Goal: Task Accomplishment & Management: Use online tool/utility

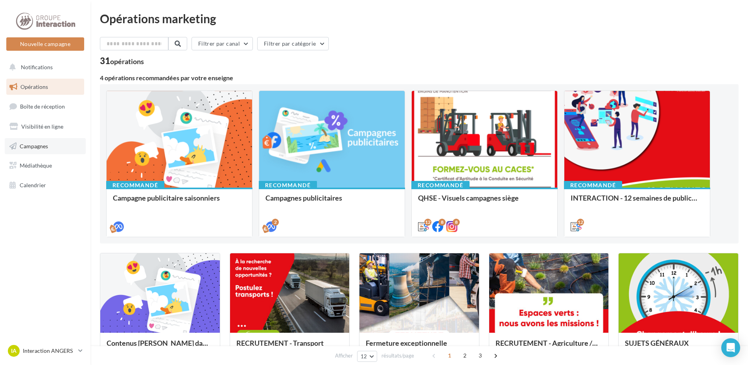
click at [40, 146] on span "Campagnes" at bounding box center [34, 145] width 28 height 7
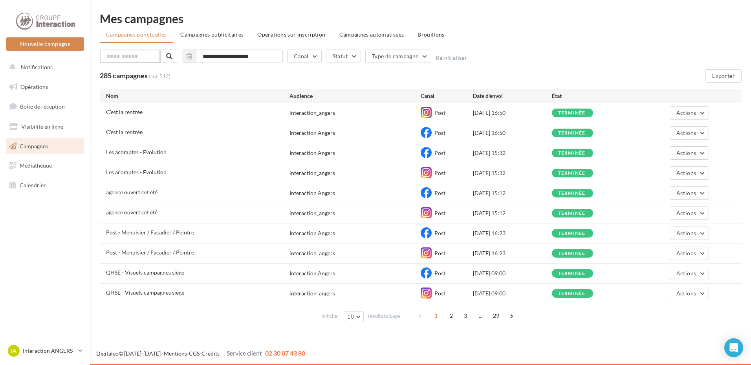
click at [140, 56] on input "text" at bounding box center [130, 56] width 61 height 13
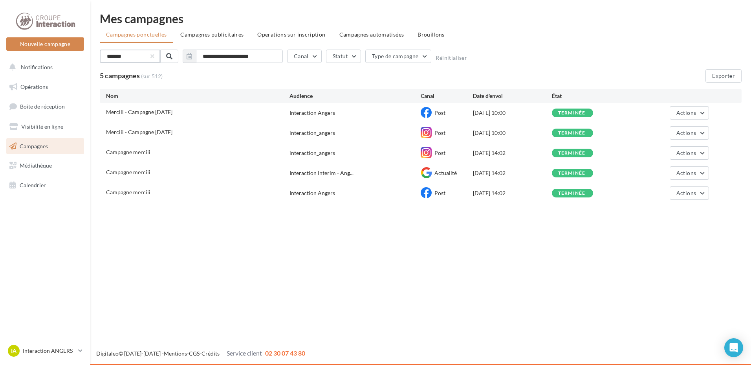
type input "*******"
click at [149, 103] on div "Merciii - Campagne mars 2025 Interaction Angers Post 12/03/2025 10:00 terminée …" at bounding box center [421, 113] width 642 height 20
click at [151, 110] on span "Merciii - Campagne mars 2025" at bounding box center [139, 111] width 66 height 7
click at [146, 115] on span "Merciii - Campagne mars 2025" at bounding box center [139, 111] width 66 height 7
click at [676, 111] on button "Actions" at bounding box center [689, 112] width 39 height 13
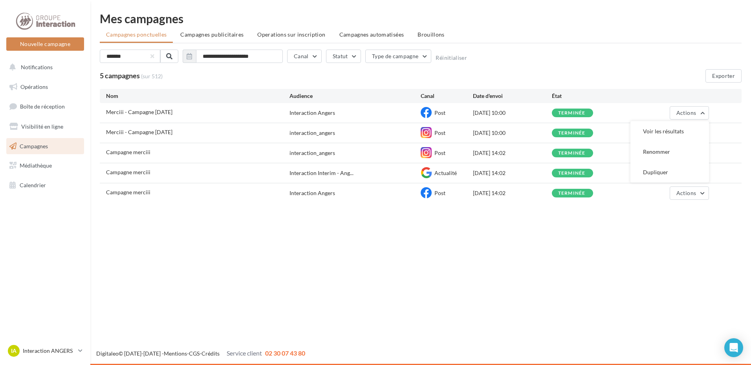
click at [316, 108] on div "Merciii - Campagne mars 2025 Interaction Angers Post 12/03/2025 10:00 terminée …" at bounding box center [421, 113] width 642 height 20
click at [312, 114] on div "Interaction Angers" at bounding box center [313, 113] width 46 height 8
click at [121, 111] on span "Merciii - Campagne mars 2025" at bounding box center [139, 111] width 66 height 7
click at [440, 114] on span "Post" at bounding box center [440, 112] width 11 height 7
click at [490, 113] on div "12/03/2025 10:00" at bounding box center [512, 113] width 79 height 8
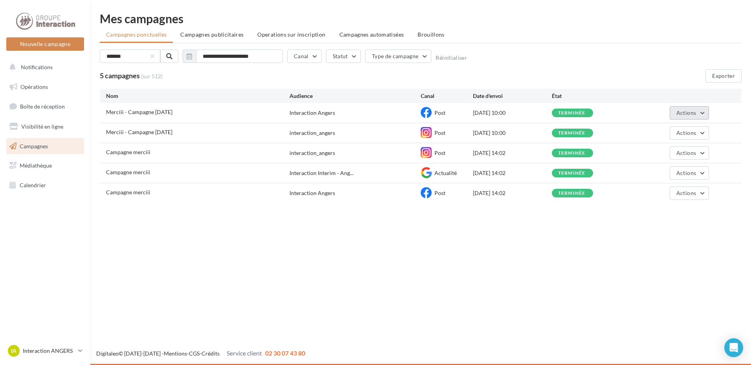
click at [685, 114] on span "Actions" at bounding box center [687, 112] width 20 height 7
click at [669, 128] on button "Voir les résultats" at bounding box center [670, 131] width 79 height 20
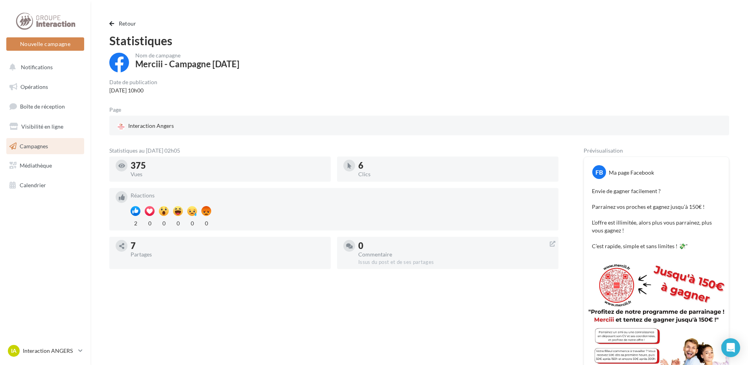
click at [205, 94] on div "Nom de campagne Merciii - Campagne mars 2025 Date de publication 12/03/2025 10h…" at bounding box center [418, 234] width 619 height 363
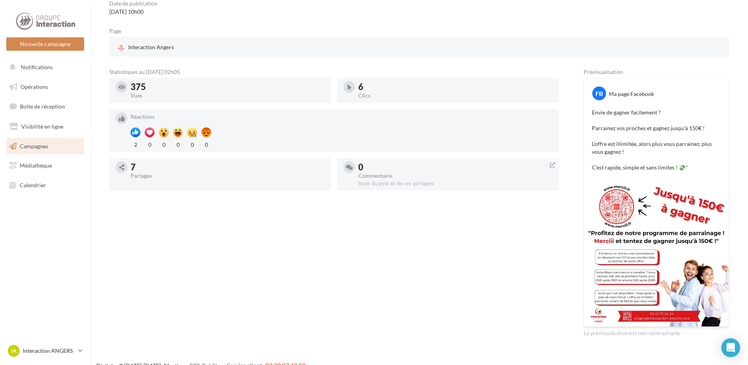
scroll to position [91, 0]
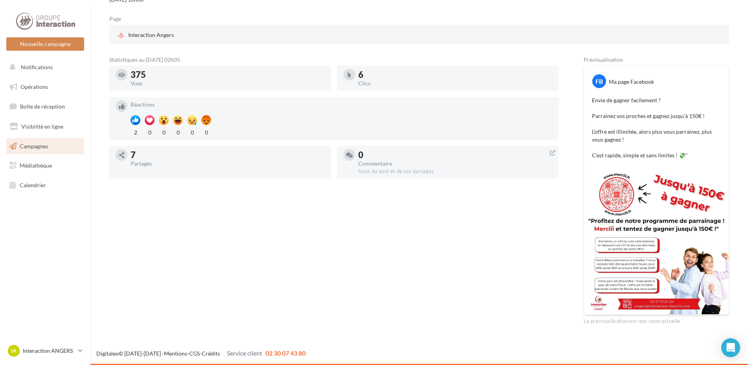
click at [672, 251] on img at bounding box center [656, 241] width 145 height 145
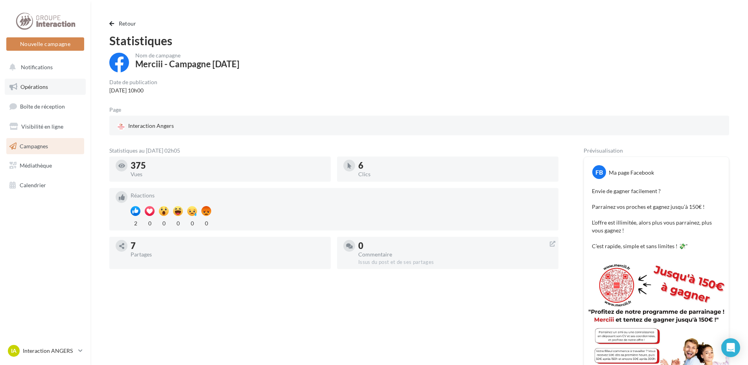
click at [42, 88] on span "Opérations" at bounding box center [34, 86] width 28 height 7
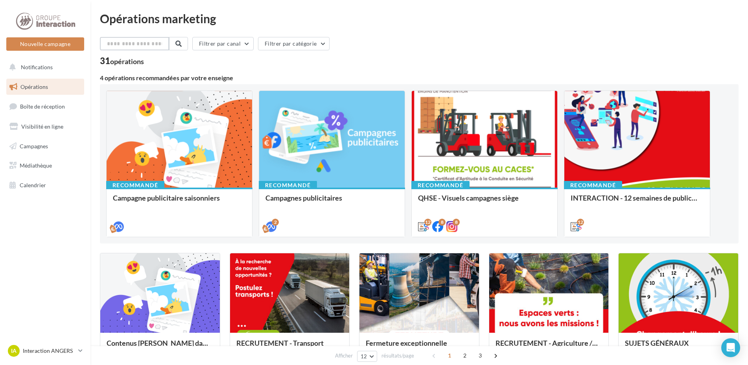
click at [147, 40] on input "text" at bounding box center [134, 43] width 69 height 13
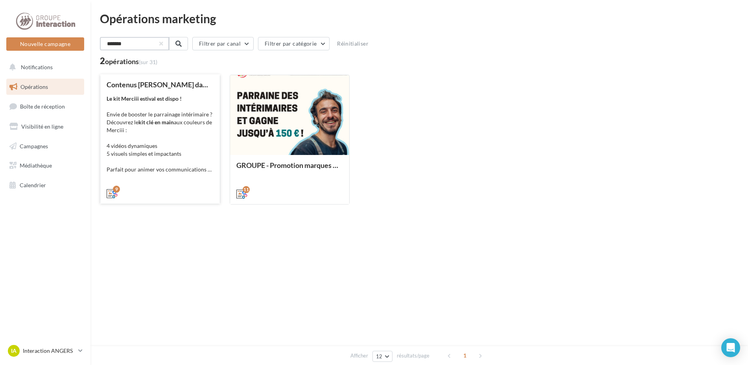
type input "*******"
click at [155, 149] on div "Le kit Merciii estival est dispo ! Envie de booster le parrainage intérimaire ?…" at bounding box center [160, 134] width 107 height 79
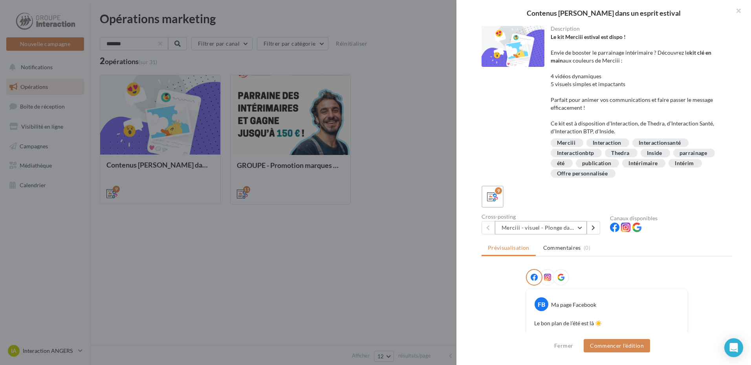
click at [579, 230] on button "Merciii - visuel - Plonge dans le grand bain !" at bounding box center [541, 227] width 92 height 13
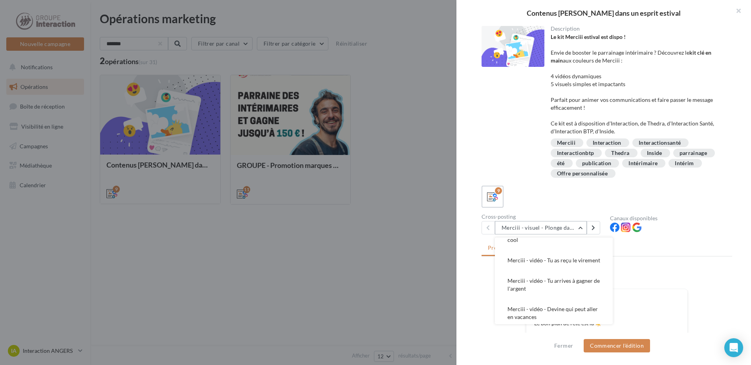
scroll to position [168, 0]
click at [593, 278] on button "Merciii - vidéo - Tu arrives à gagner de l'argent" at bounding box center [554, 281] width 118 height 28
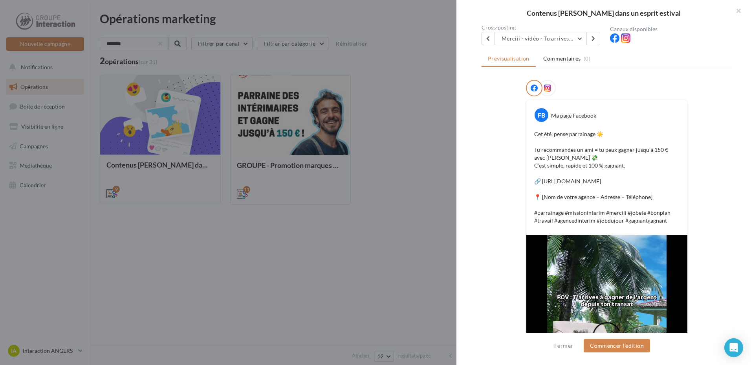
scroll to position [150, 0]
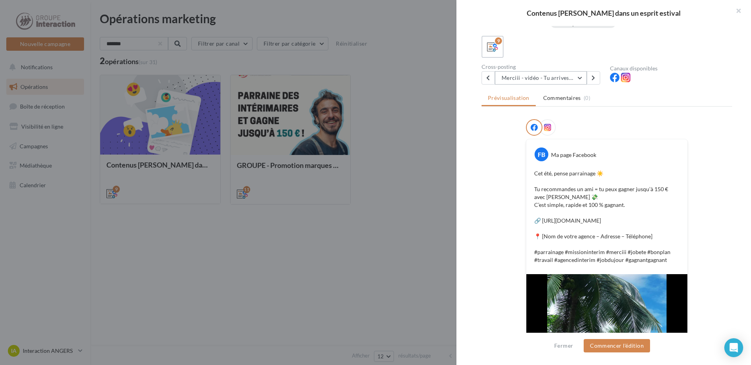
click at [566, 79] on button "Merciii - vidéo - Tu arrives à gagner de l'argent" at bounding box center [541, 77] width 92 height 13
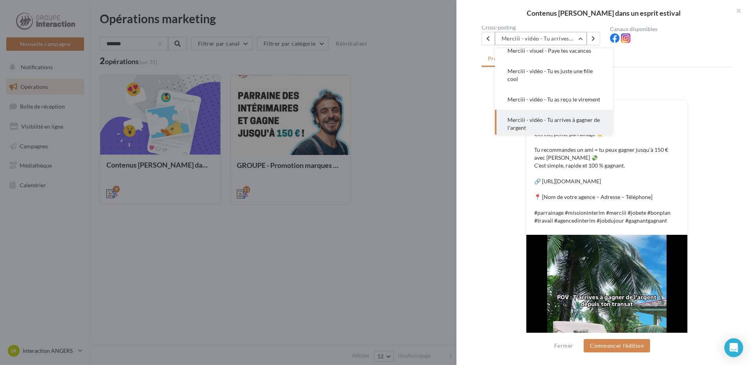
scroll to position [90, 0]
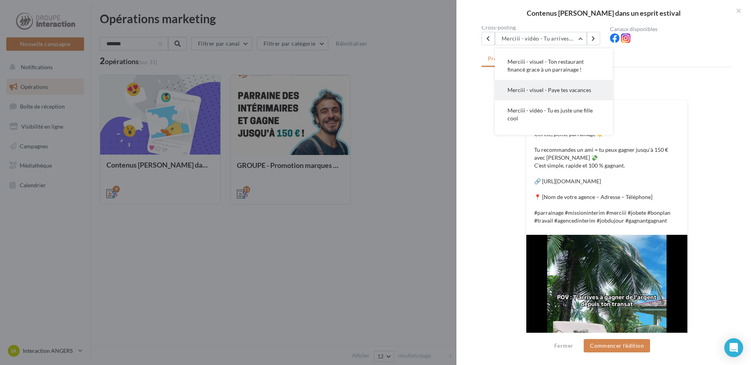
click at [564, 90] on span "Merciii - visuel - Paye tes vacances" at bounding box center [550, 89] width 84 height 7
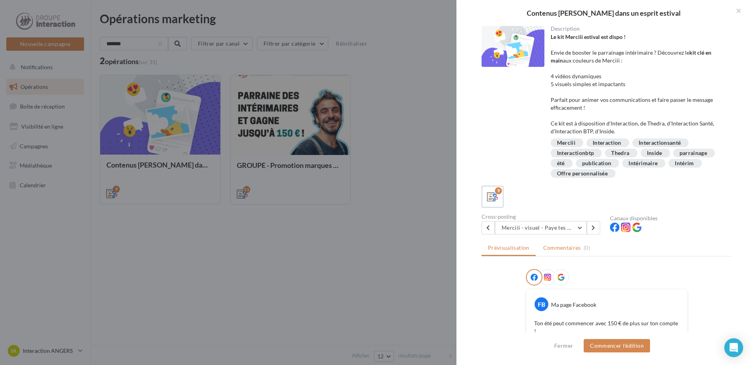
scroll to position [39, 0]
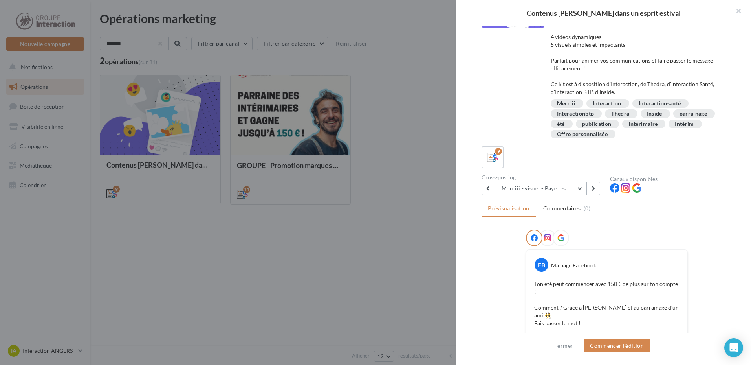
click at [552, 191] on button "Merciii - visuel - Paye tes vacances" at bounding box center [541, 188] width 92 height 13
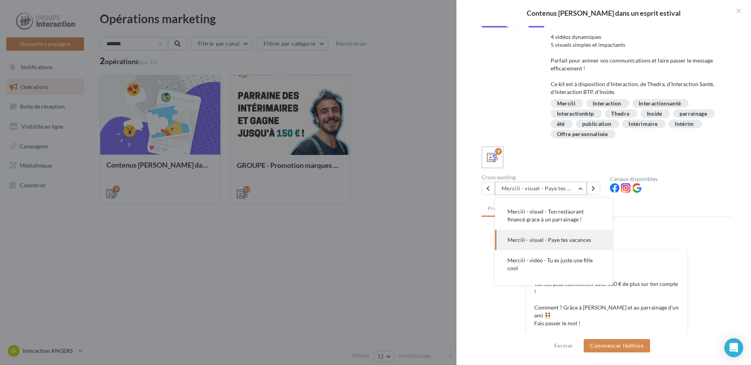
scroll to position [61, 0]
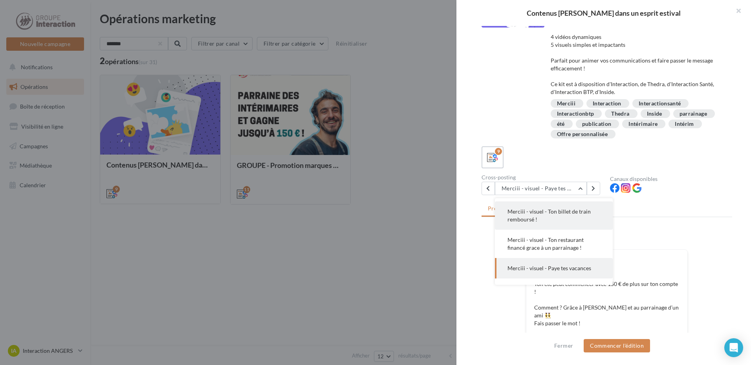
click at [568, 215] on button "Merciii - visuel - Ton billet de train remboursé !" at bounding box center [554, 215] width 118 height 28
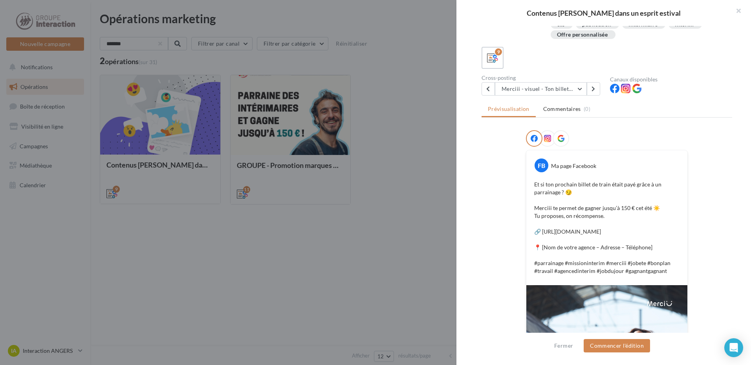
scroll to position [99, 0]
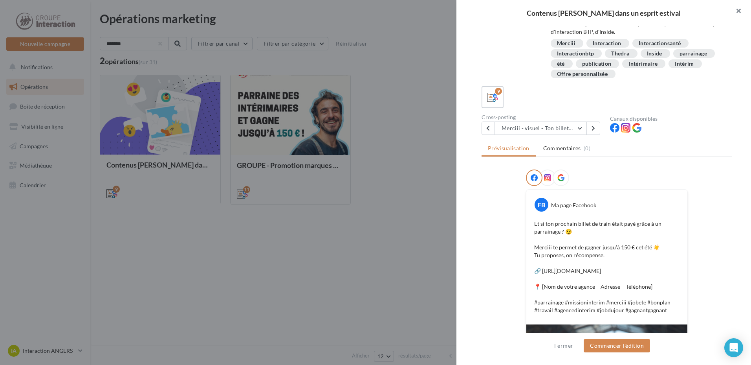
click at [738, 12] on button "button" at bounding box center [735, 12] width 31 height 24
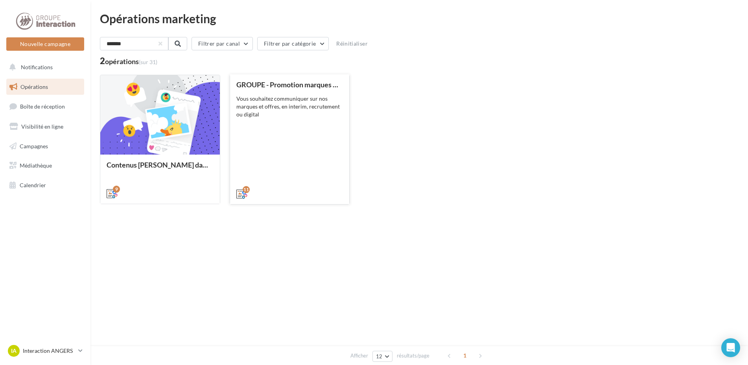
click at [267, 142] on div "GROUPE - Promotion marques et offres Vous souhaitez communiquer sur nos marques…" at bounding box center [289, 139] width 107 height 116
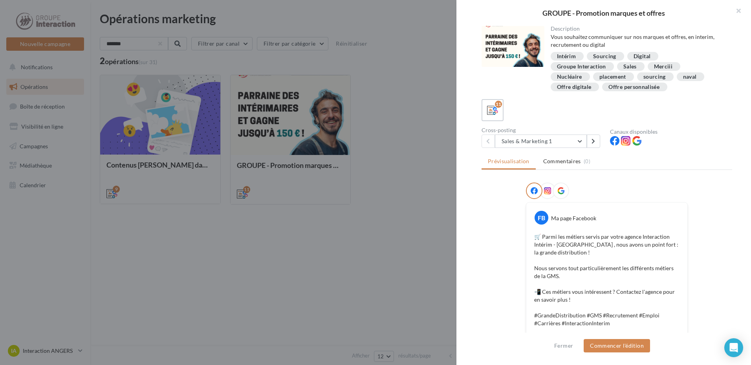
scroll to position [39, 0]
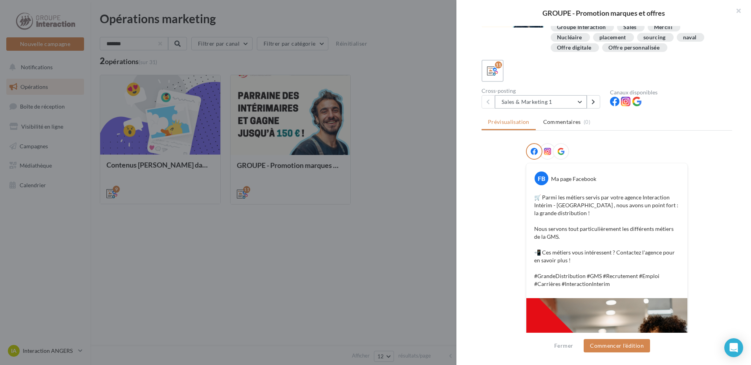
click at [532, 108] on button "Sales & Marketing 1" at bounding box center [541, 101] width 92 height 13
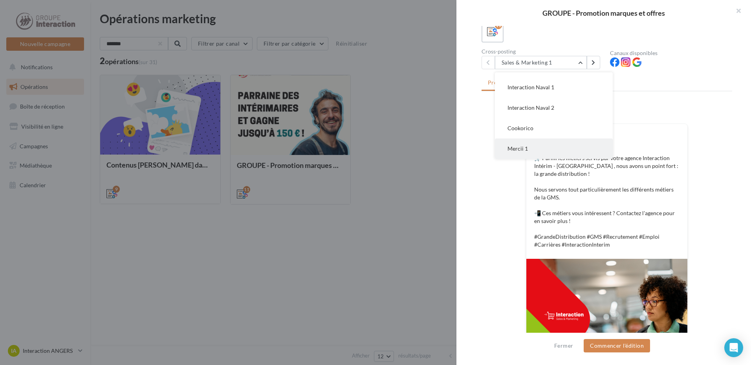
click at [522, 148] on span "Mercii 1" at bounding box center [518, 148] width 20 height 7
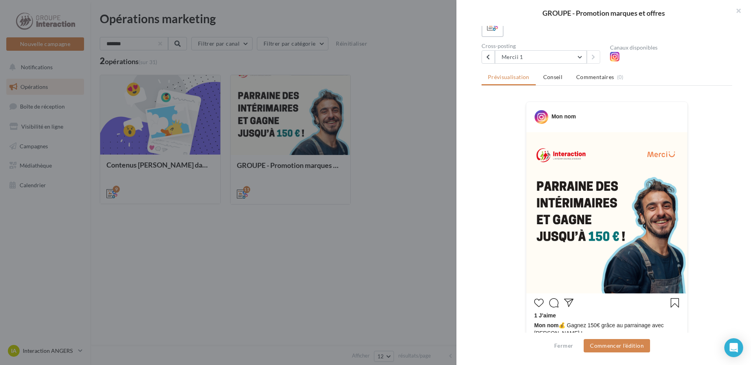
scroll to position [45, 0]
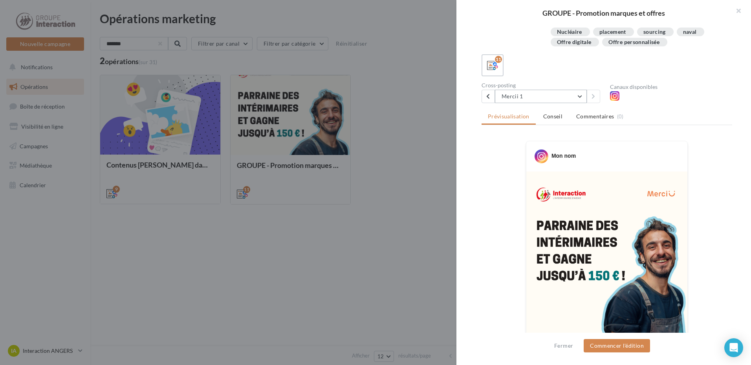
click at [538, 97] on button "Mercii 1" at bounding box center [541, 96] width 92 height 13
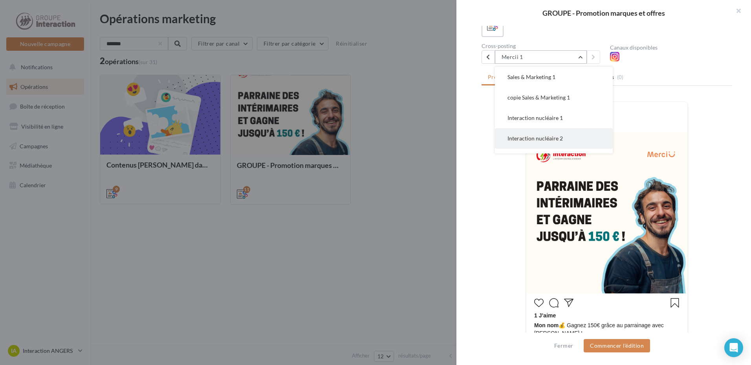
scroll to position [6, 0]
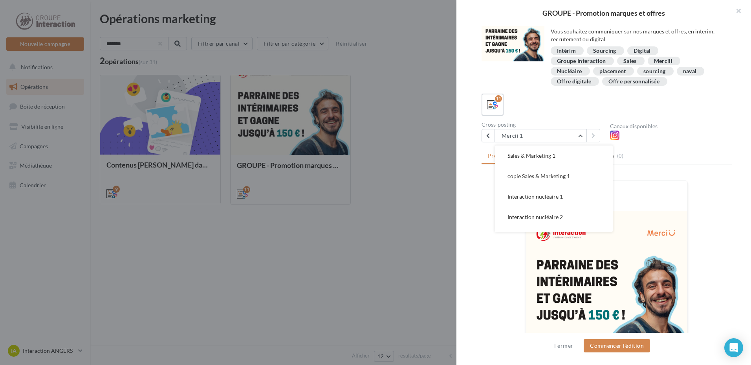
click at [524, 78] on div "Description Vous souhaitez communiquer sur nos marques et offres, en interim, r…" at bounding box center [607, 53] width 251 height 67
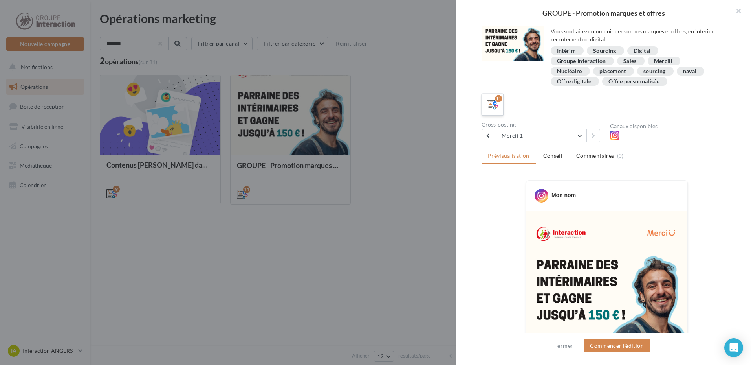
click at [494, 102] on icon at bounding box center [492, 104] width 11 height 11
click at [538, 102] on div "11" at bounding box center [607, 105] width 251 height 22
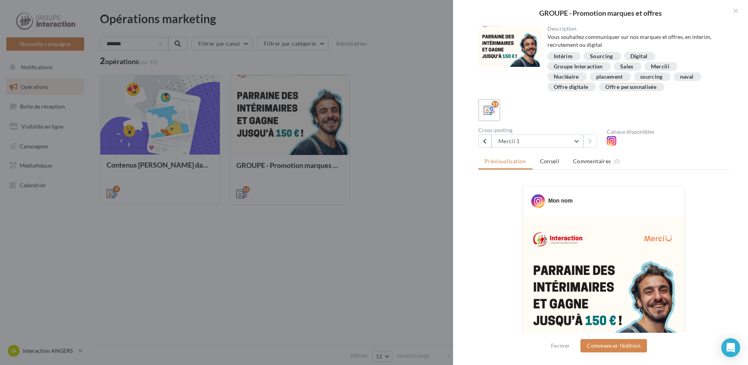
click at [396, 147] on div at bounding box center [374, 182] width 748 height 365
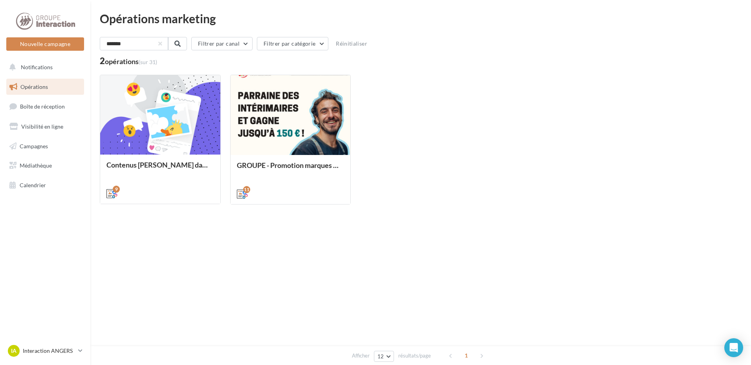
click at [296, 291] on div "Nouvelle campagne Nouvelle campagne Notifications Opérations Boîte de réception…" at bounding box center [375, 182] width 751 height 365
